Goal: Information Seeking & Learning: Check status

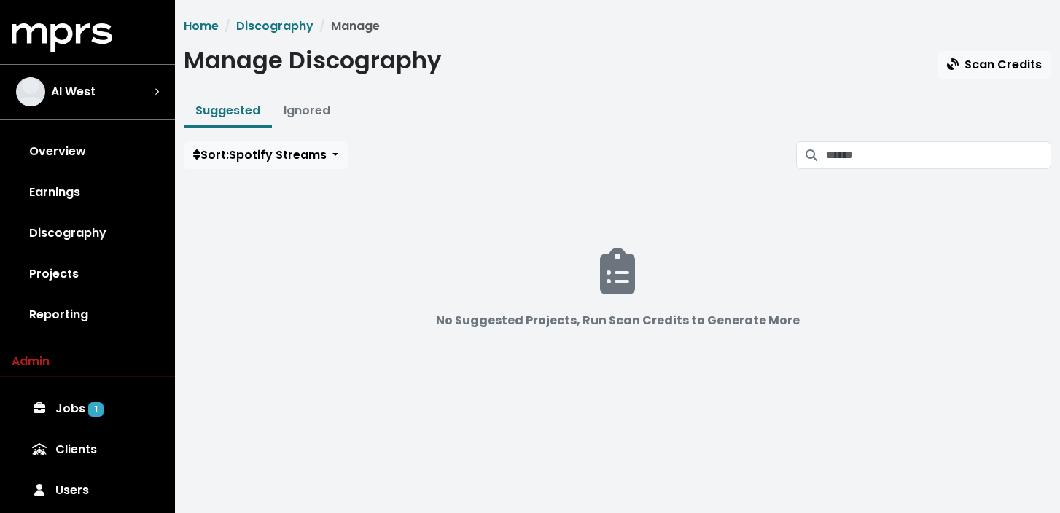
click at [100, 84] on div "Al West" at bounding box center [87, 91] width 143 height 29
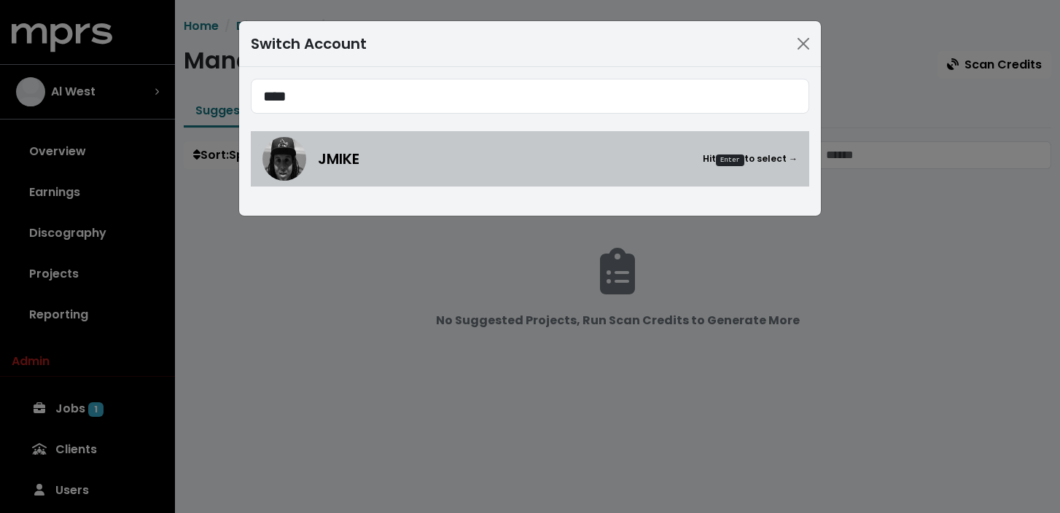
type input "****"
click at [361, 182] on link "JMIKE Hit Enter to select →" at bounding box center [530, 158] width 558 height 55
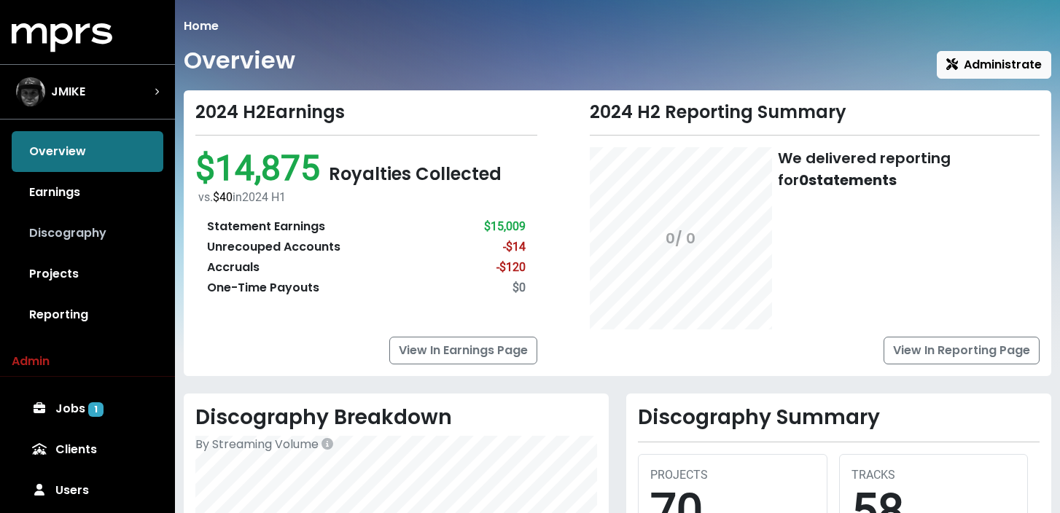
click at [106, 226] on link "Discography" at bounding box center [88, 233] width 152 height 41
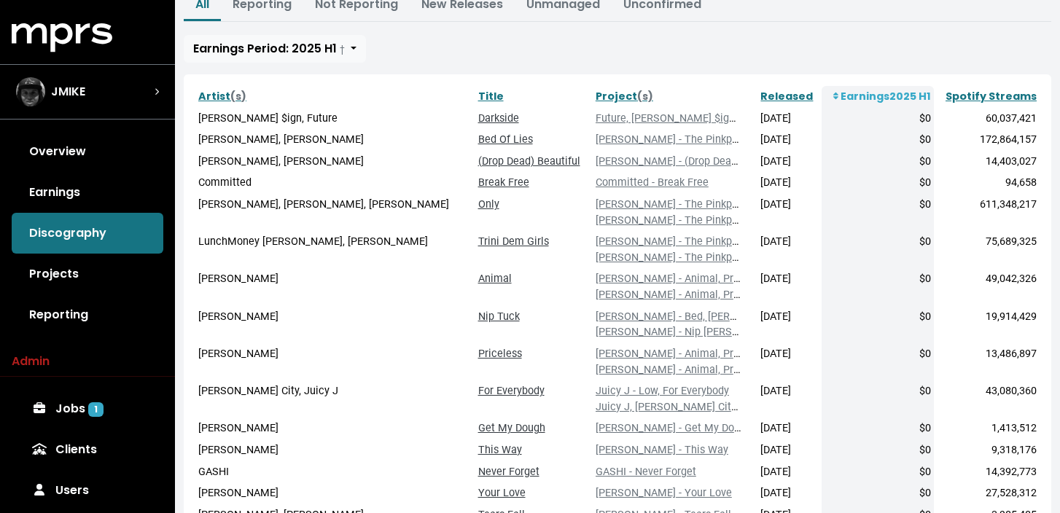
scroll to position [216, 0]
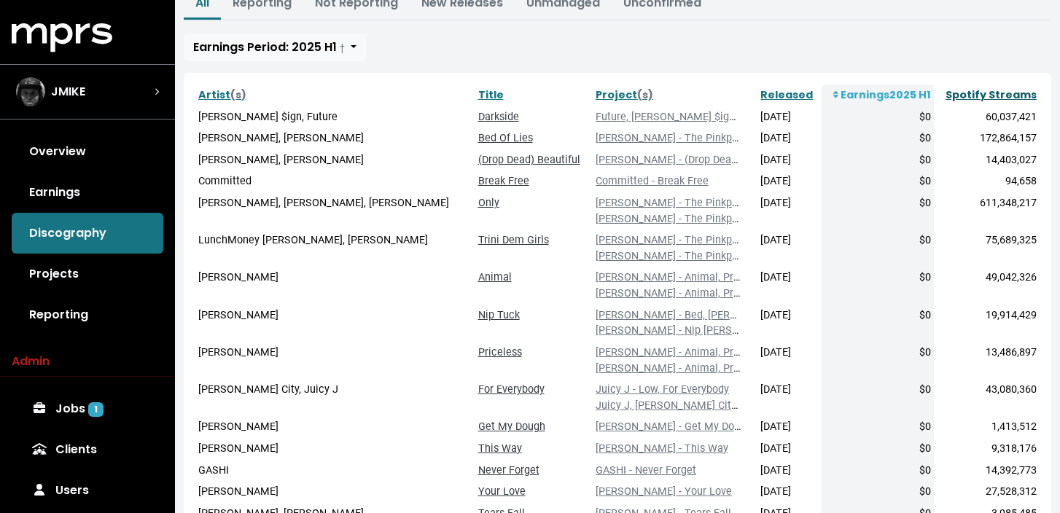
click at [1000, 99] on link "Spotify Streams" at bounding box center [991, 94] width 91 height 15
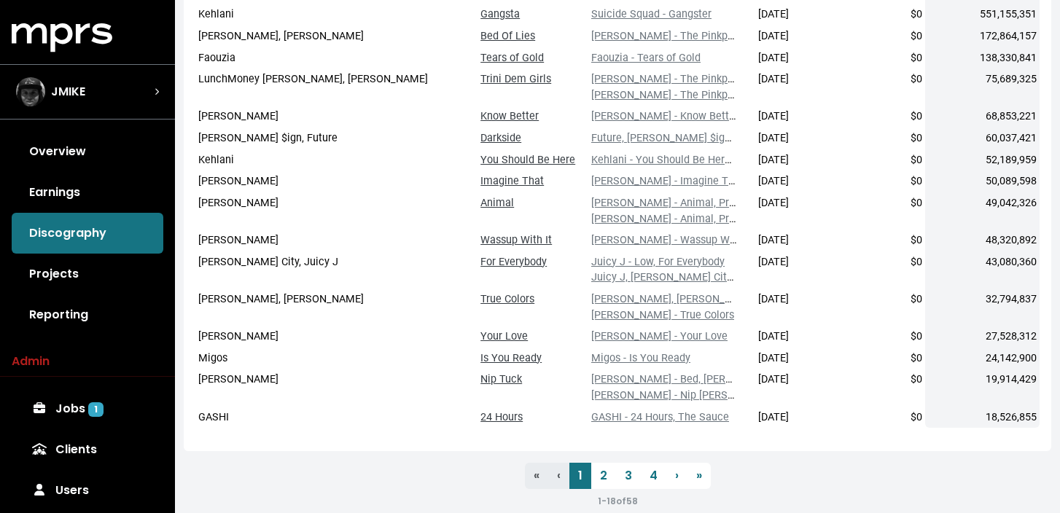
scroll to position [387, 0]
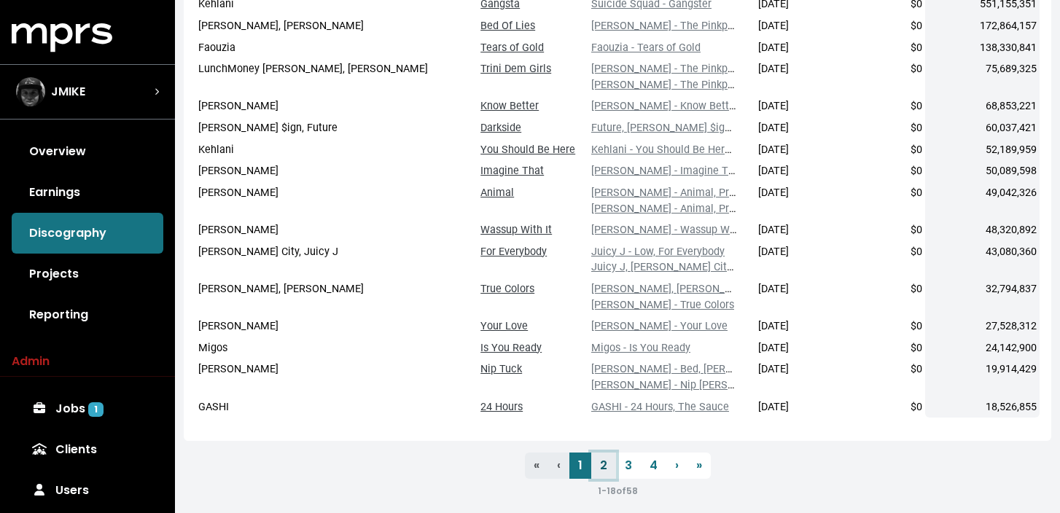
click at [604, 467] on link "2" at bounding box center [603, 466] width 25 height 26
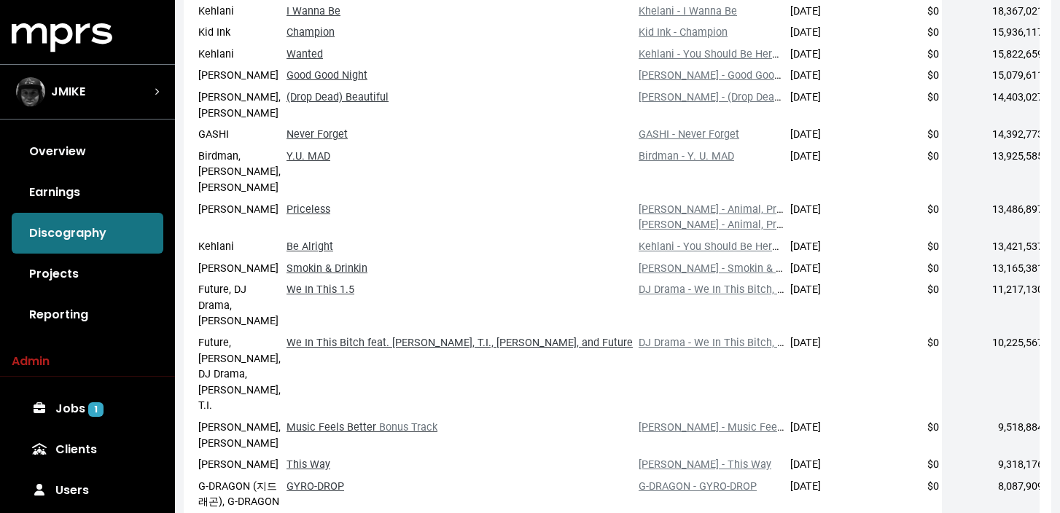
scroll to position [320, 0]
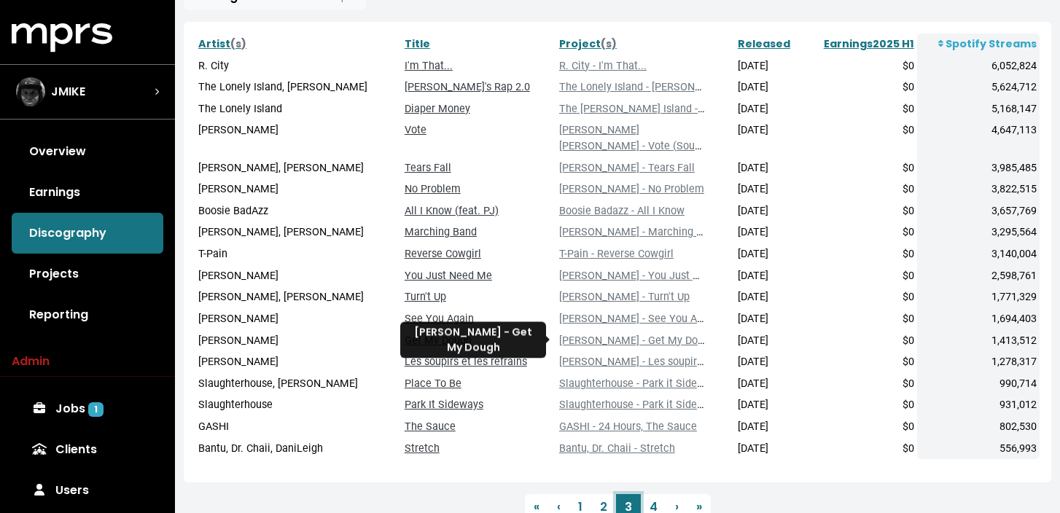
scroll to position [323, 0]
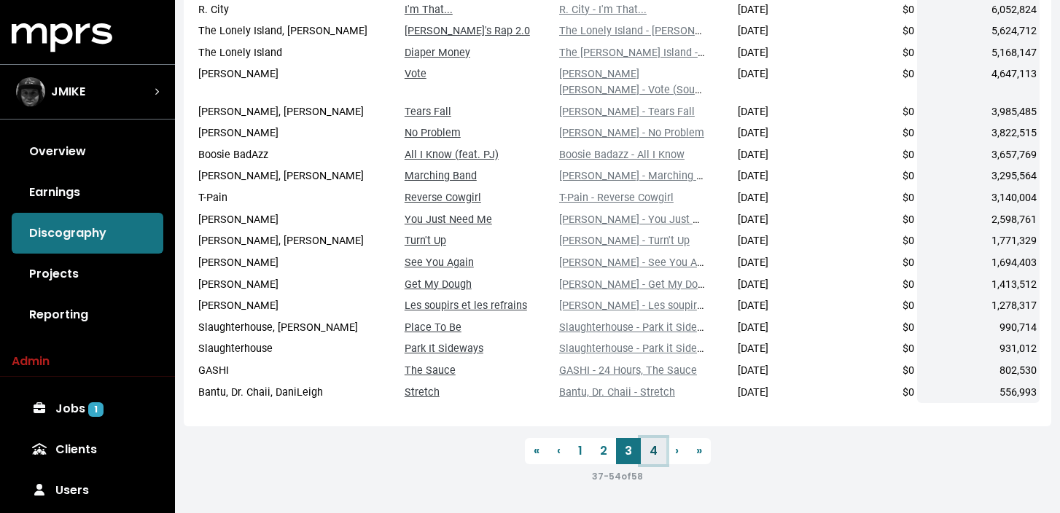
click at [650, 453] on link "4" at bounding box center [654, 451] width 26 height 26
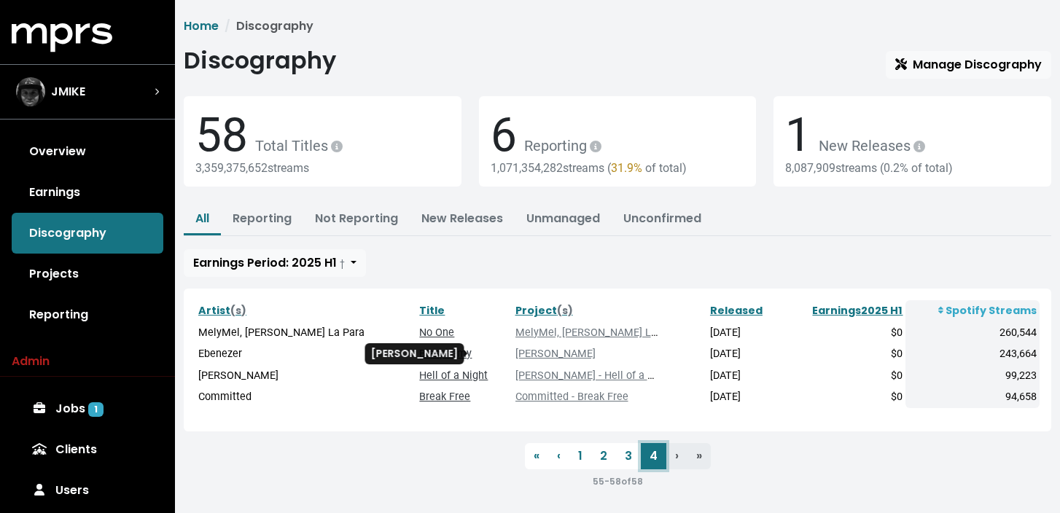
scroll to position [5, 0]
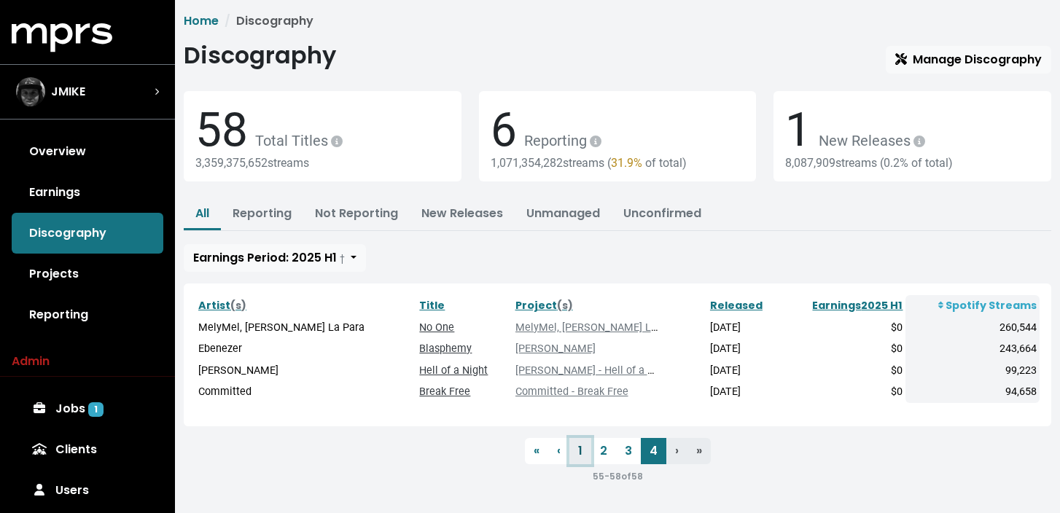
click at [578, 456] on link "1" at bounding box center [580, 451] width 22 height 26
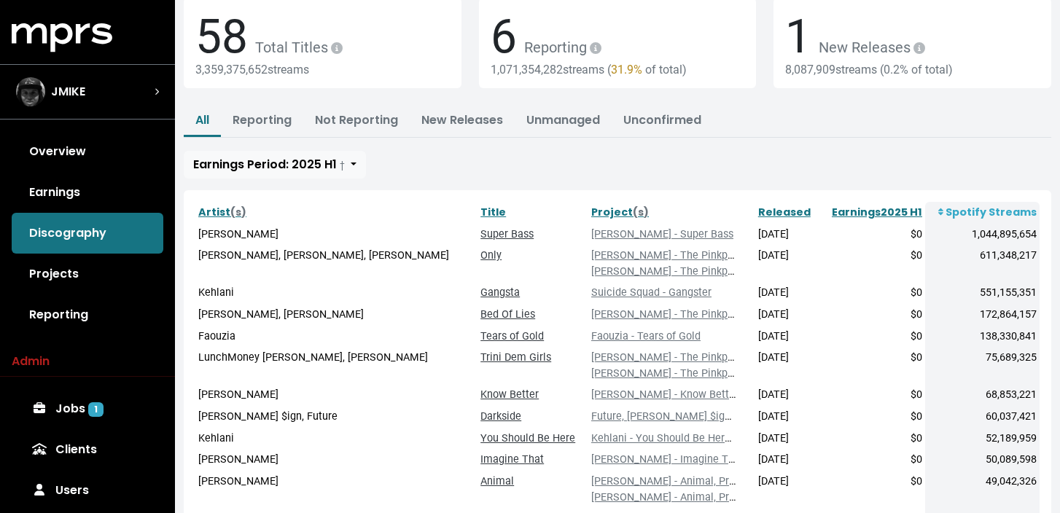
scroll to position [126, 0]
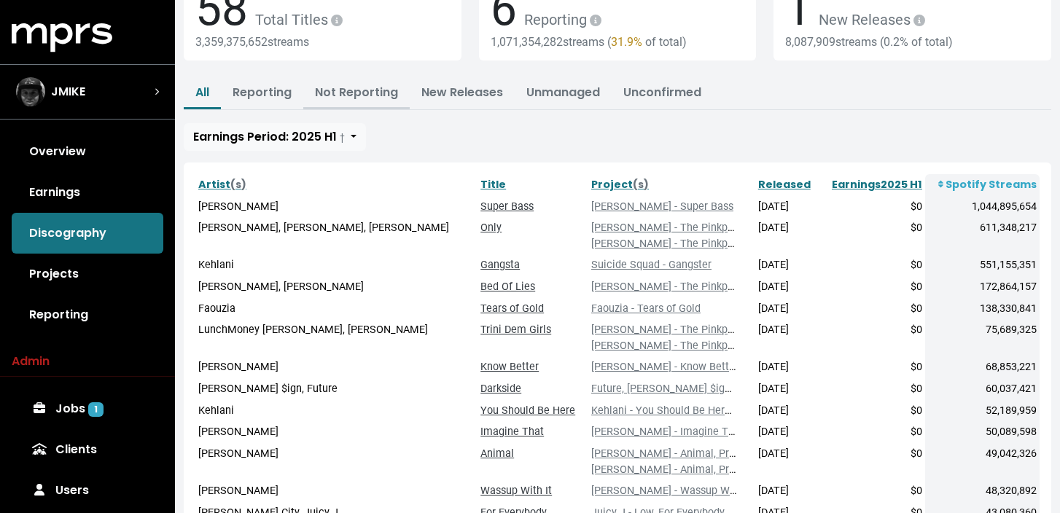
click at [346, 90] on link "Not Reporting" at bounding box center [356, 92] width 83 height 17
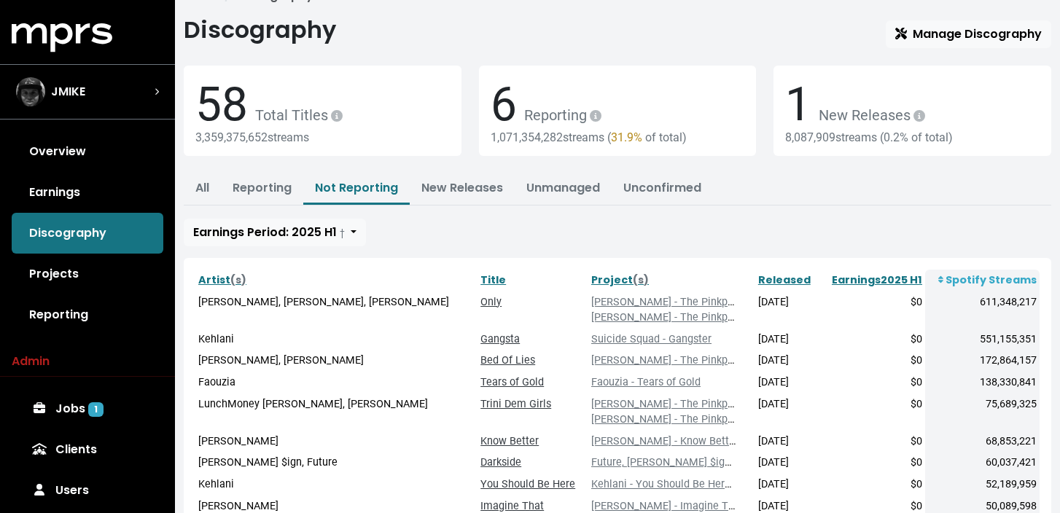
scroll to position [31, 0]
click at [208, 187] on link "All" at bounding box center [202, 187] width 14 height 17
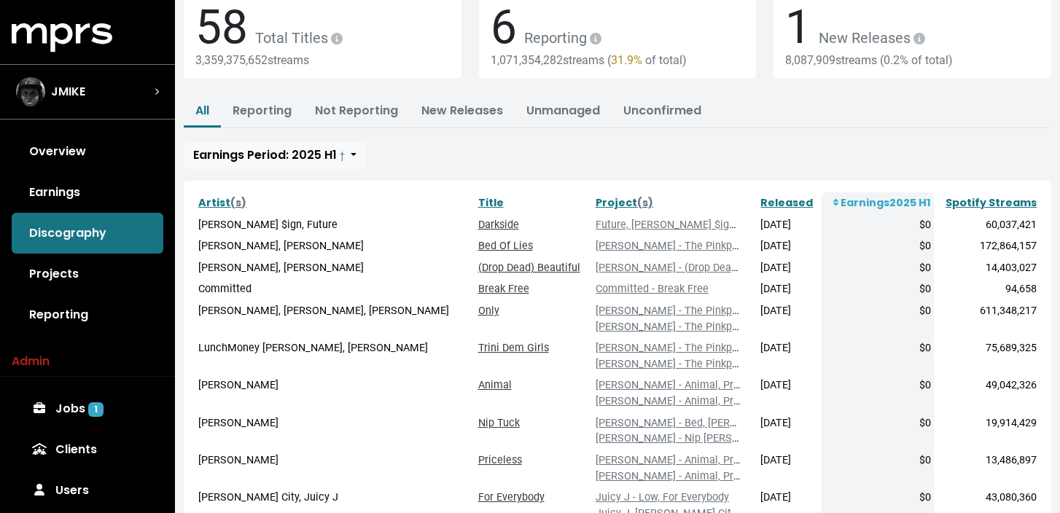
scroll to position [114, 0]
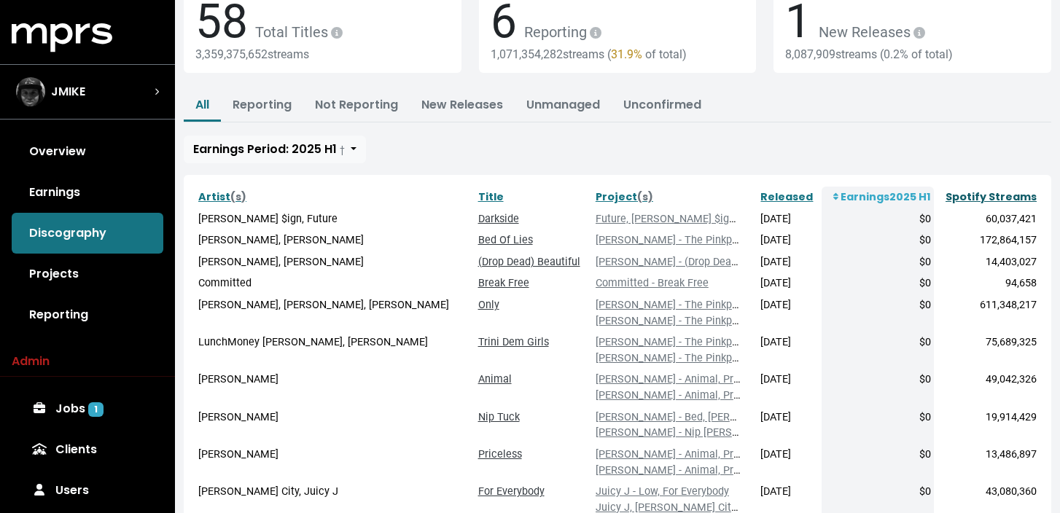
click at [971, 202] on link "Spotify Streams" at bounding box center [991, 197] width 91 height 15
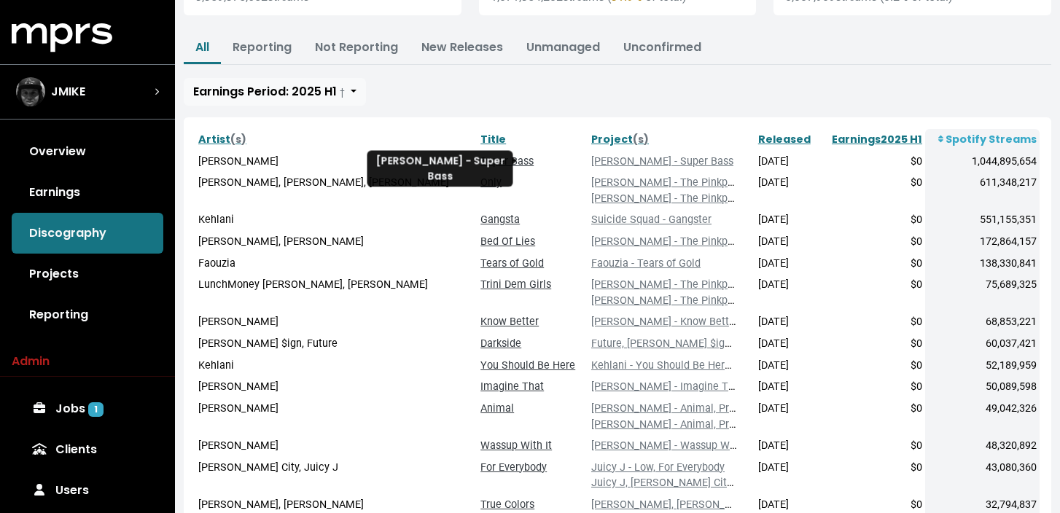
scroll to position [172, 0]
